Goal: Task Accomplishment & Management: Use online tool/utility

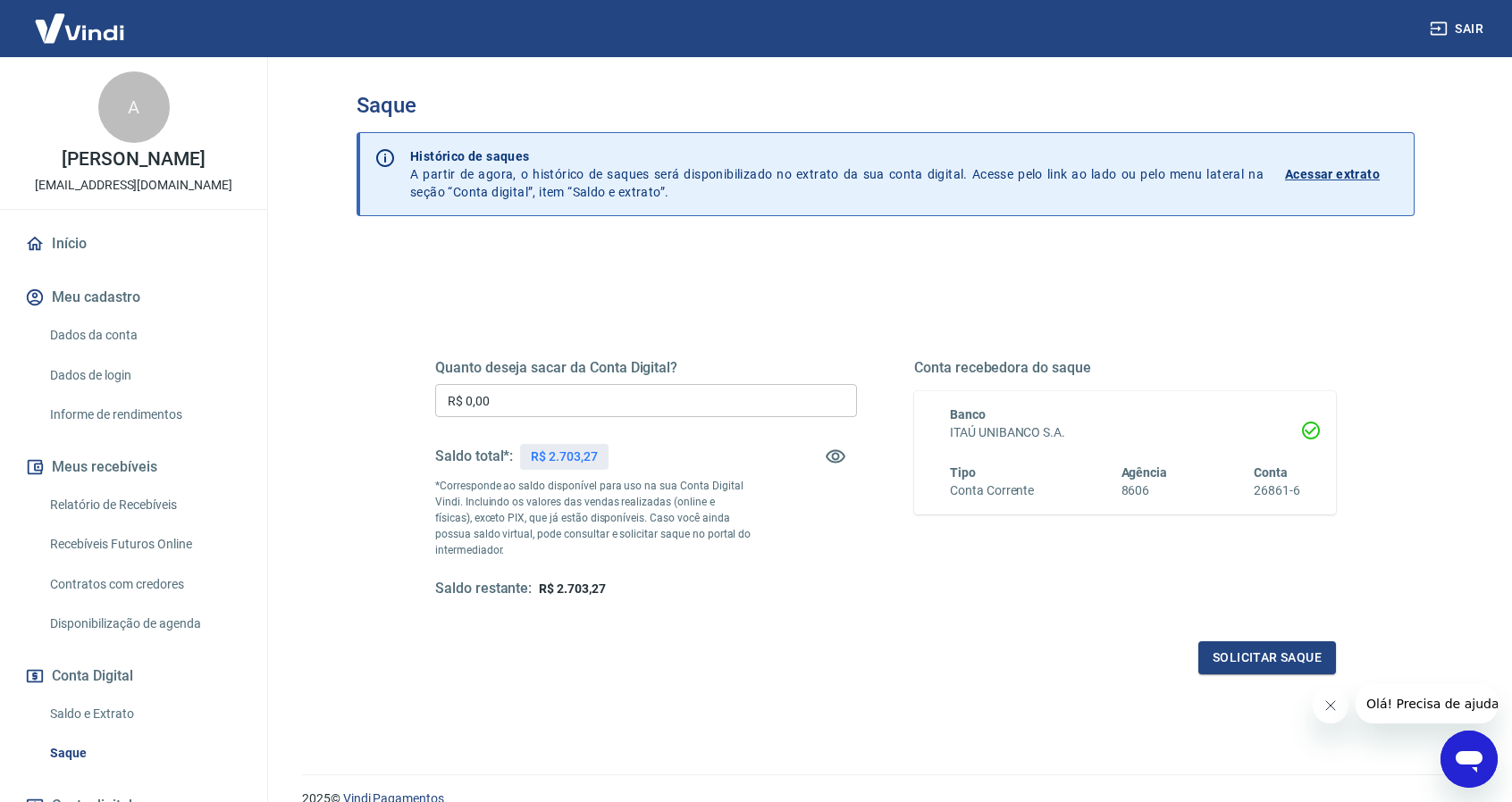
click at [579, 406] on input "R$ 0,00" at bounding box center [646, 401] width 422 height 33
type input "R$ 2.703,27"
click at [534, 721] on div "Quanto deseja sacar da Conta Digital? R$ 2.703,27 ​ Saldo total*: R$ 2.703,27 *…" at bounding box center [885, 563] width 1058 height 639
click at [1260, 651] on button "Solicitar saque" at bounding box center [1266, 658] width 138 height 33
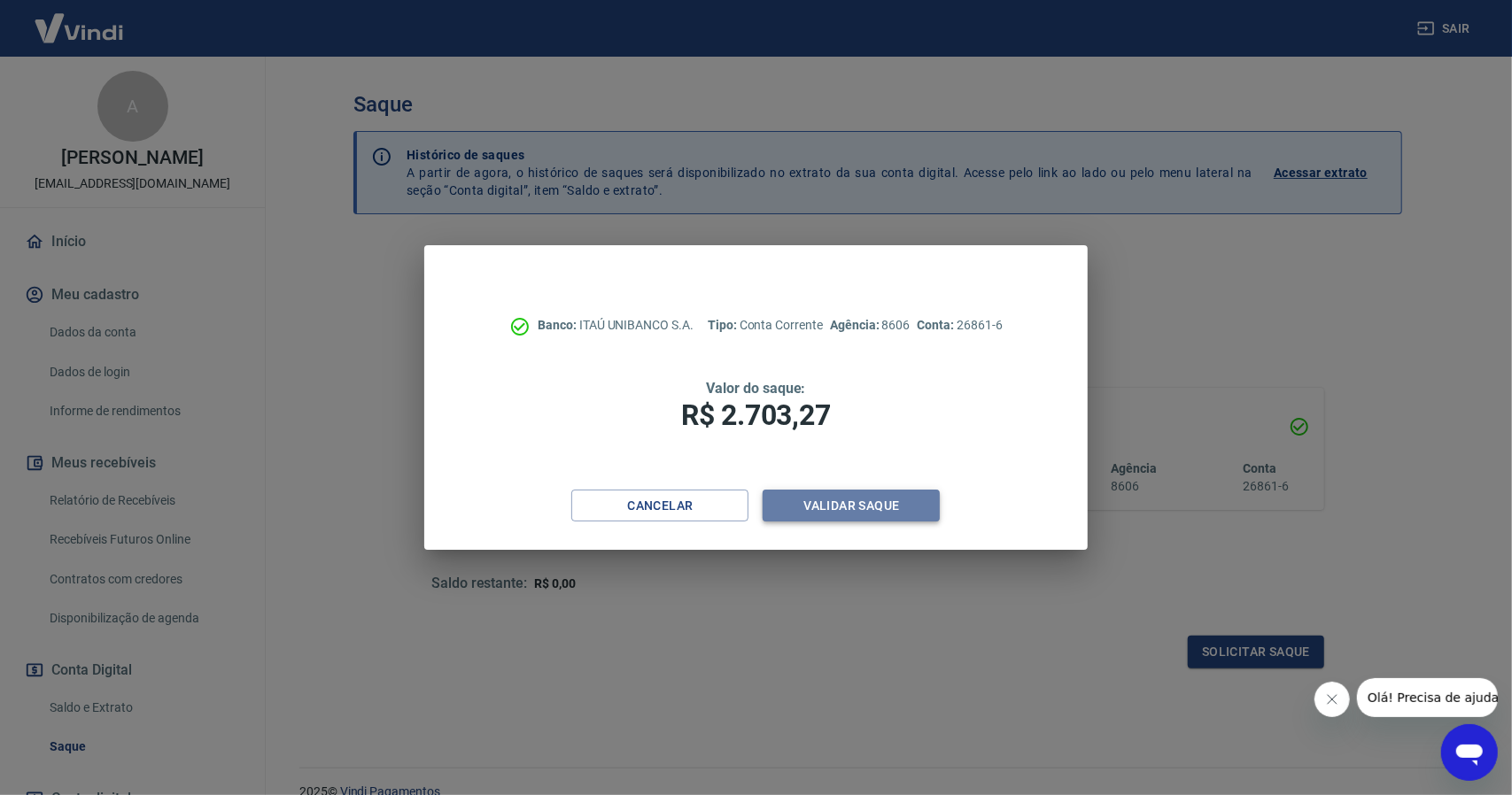
click at [866, 497] on button "Validar saque" at bounding box center [851, 506] width 177 height 33
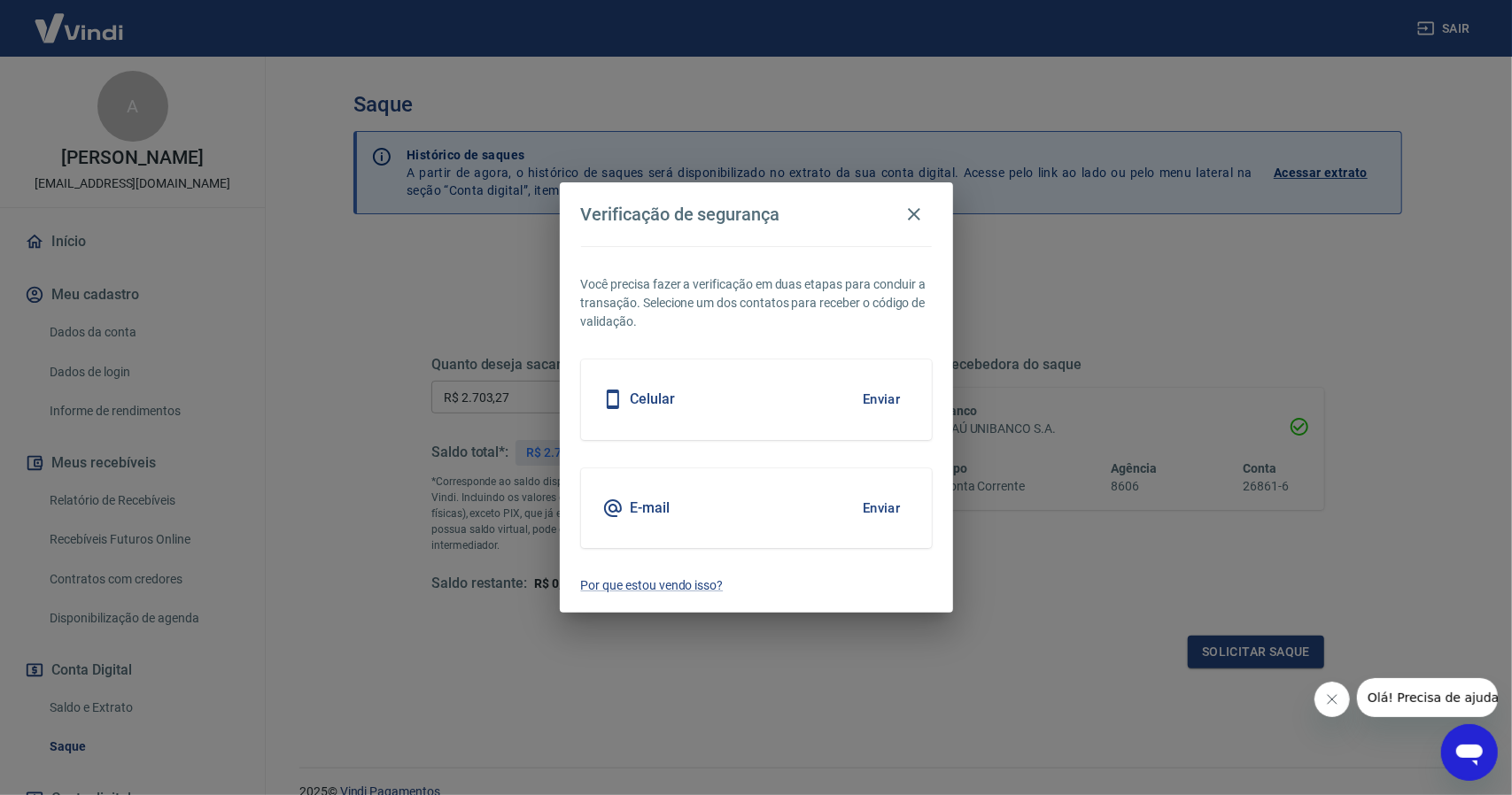
click at [875, 397] on button "Enviar" at bounding box center [881, 399] width 57 height 37
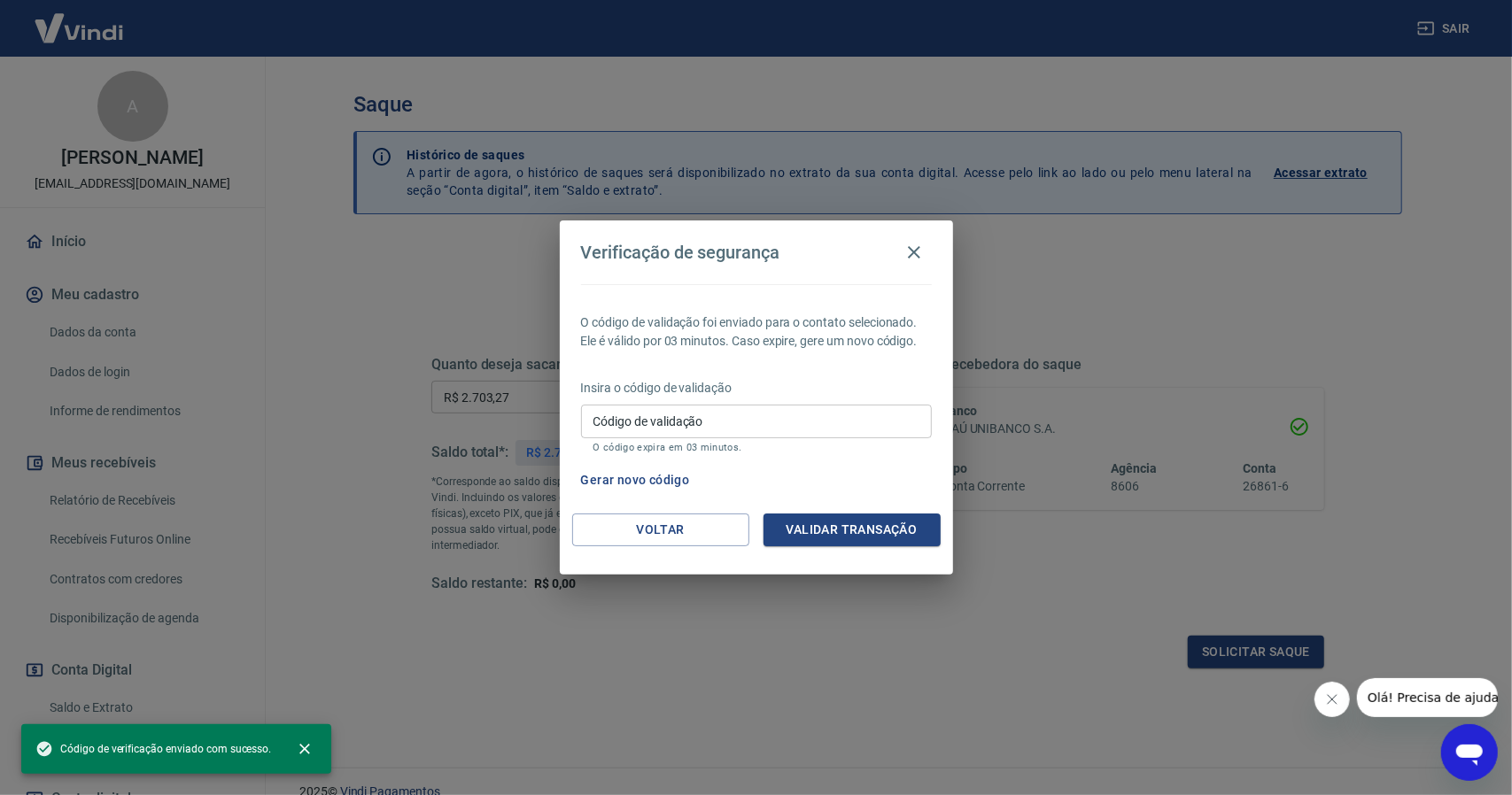
click at [763, 423] on input "Código de validação" at bounding box center [756, 421] width 351 height 33
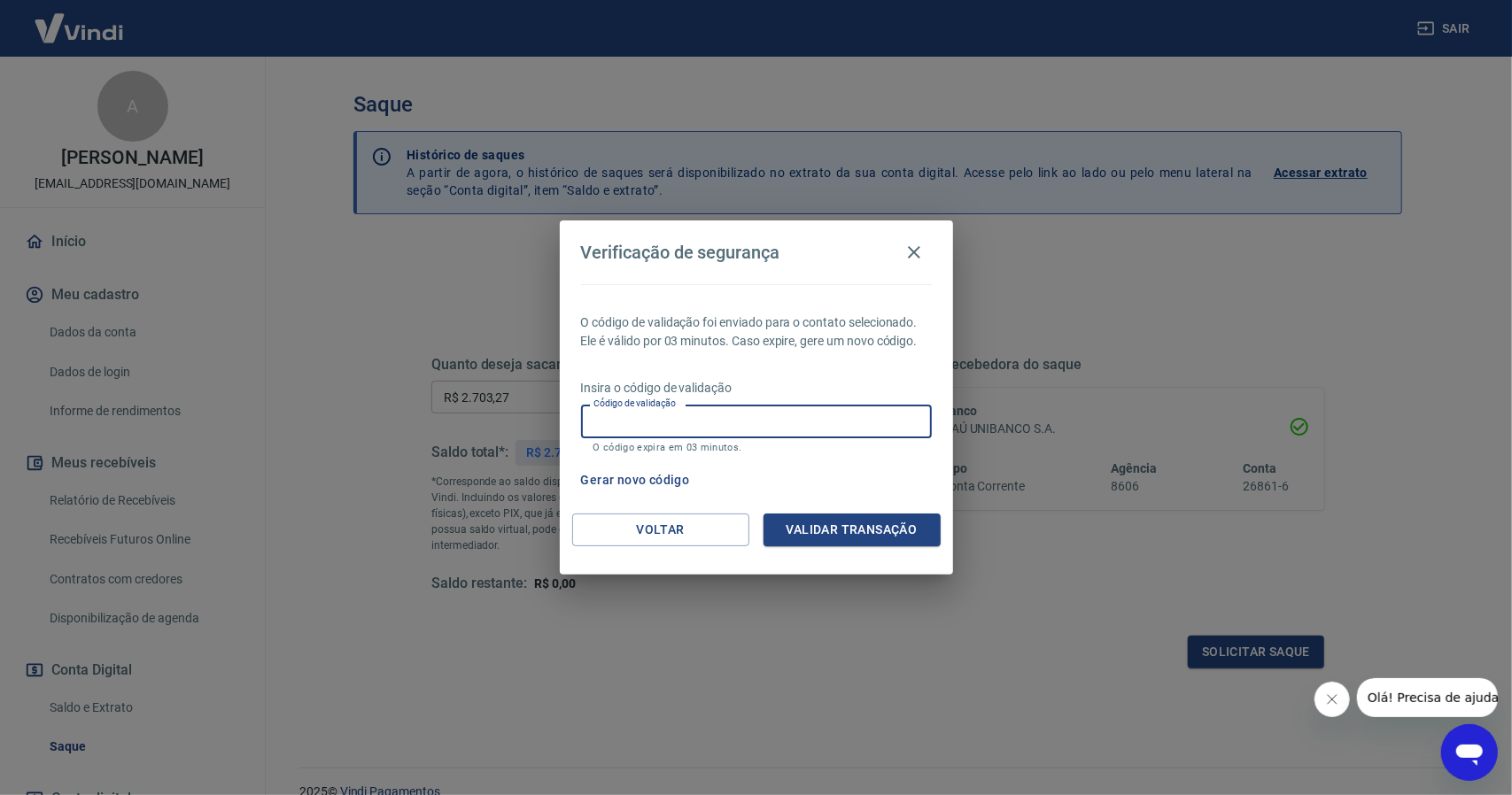
click at [763, 423] on input "Código de validação" at bounding box center [756, 421] width 351 height 33
type input "159801"
click at [846, 528] on button "Validar transação" at bounding box center [852, 530] width 177 height 33
